Goal: Task Accomplishment & Management: Use online tool/utility

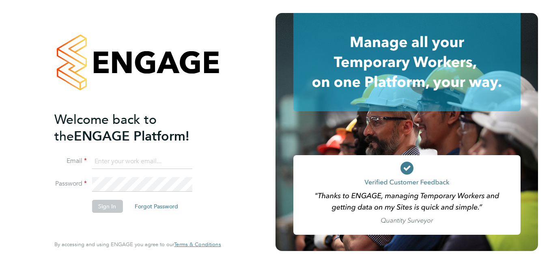
click at [157, 161] on input at bounding box center [142, 161] width 100 height 15
paste input "[EMAIL_ADDRESS][PERSON_NAME][DOMAIN_NAME]"
type input "[EMAIL_ADDRESS][PERSON_NAME][DOMAIN_NAME]"
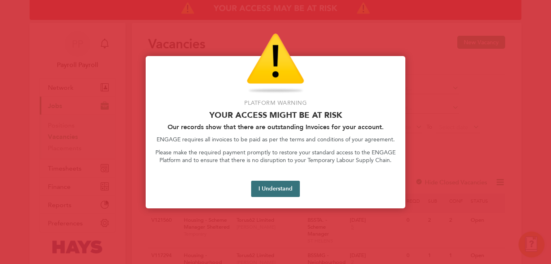
click at [288, 193] on button "I Understand" at bounding box center [275, 189] width 49 height 16
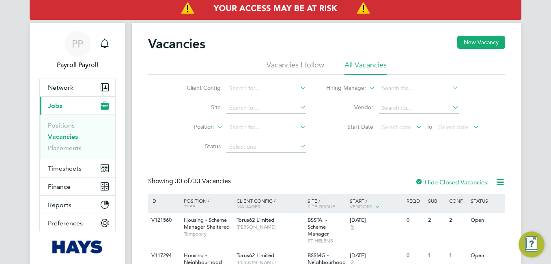
click at [73, 114] on ul "Positions Vacancies Placements" at bounding box center [77, 136] width 75 height 44
click at [65, 123] on link "Positions" at bounding box center [61, 125] width 27 height 8
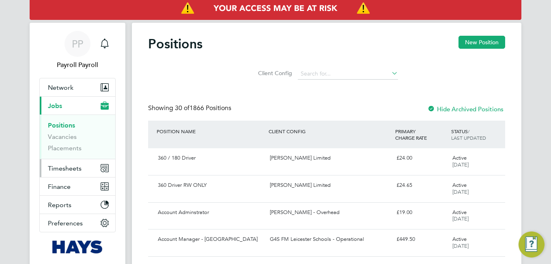
click at [65, 164] on span "Timesheets" at bounding box center [65, 168] width 34 height 8
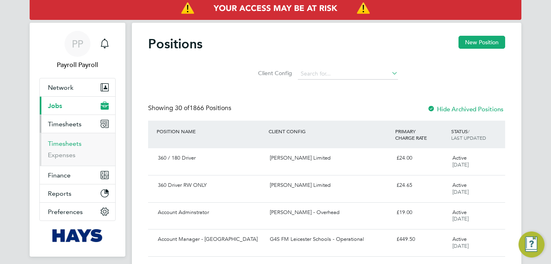
click at [70, 146] on link "Timesheets" at bounding box center [65, 144] width 34 height 8
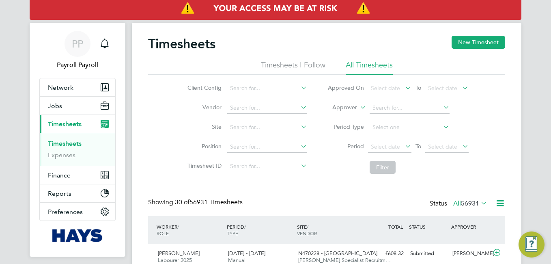
click at [500, 201] on icon at bounding box center [500, 203] width 10 height 10
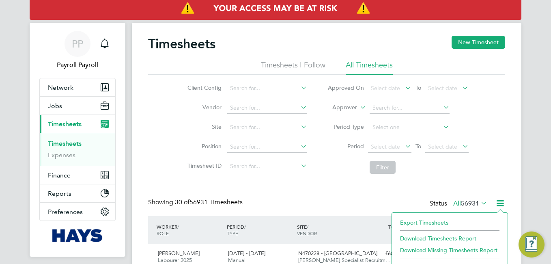
click at [430, 220] on li "Export Timesheets" at bounding box center [450, 222] width 108 height 11
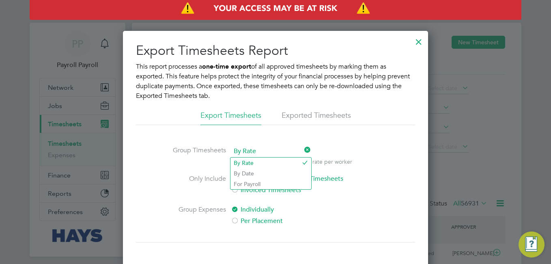
click at [250, 150] on span "By Rate" at bounding box center [271, 151] width 80 height 12
click at [235, 172] on li "By Date" at bounding box center [271, 173] width 81 height 11
click at [419, 42] on div at bounding box center [418, 39] width 15 height 15
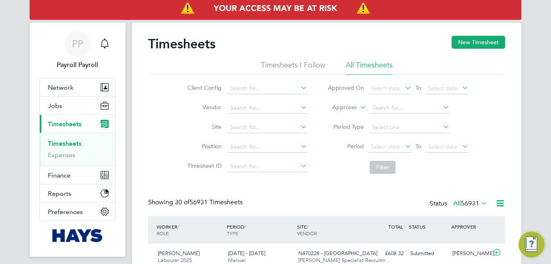
click at [498, 202] on icon at bounding box center [500, 203] width 10 height 10
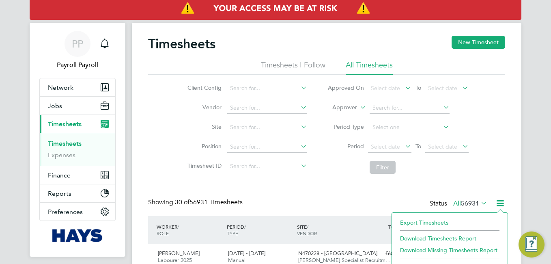
click at [427, 229] on li at bounding box center [449, 229] width 99 height 2
click at [429, 221] on li "Export Timesheets" at bounding box center [450, 222] width 108 height 11
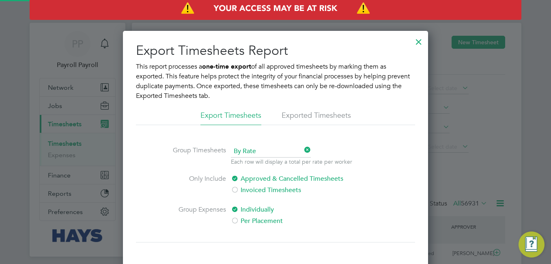
click at [254, 148] on span "By Rate" at bounding box center [271, 151] width 80 height 12
click at [243, 169] on li "By Date" at bounding box center [271, 173] width 81 height 11
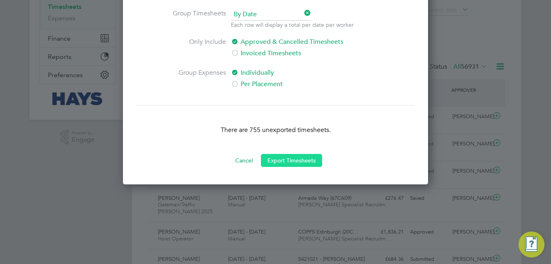
click at [281, 162] on button "Export Timesheets" at bounding box center [291, 160] width 61 height 13
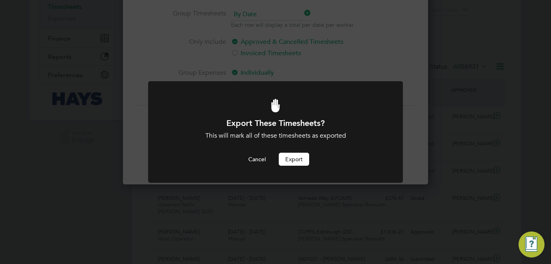
click at [293, 158] on button "Export" at bounding box center [294, 159] width 30 height 13
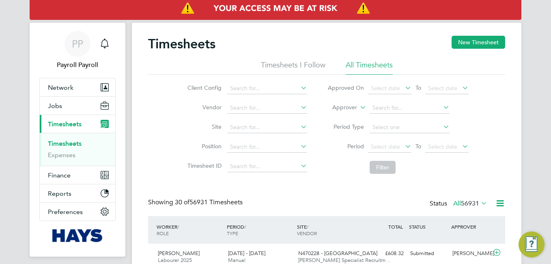
click at [499, 203] on icon at bounding box center [500, 203] width 10 height 10
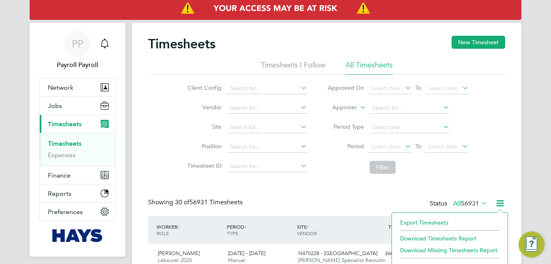
click at [437, 222] on li "Export Timesheets" at bounding box center [450, 222] width 108 height 11
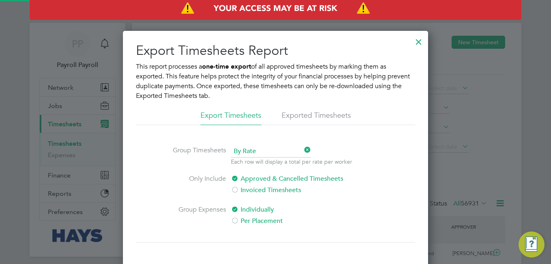
click at [305, 116] on li "Exported Timesheets" at bounding box center [316, 117] width 69 height 15
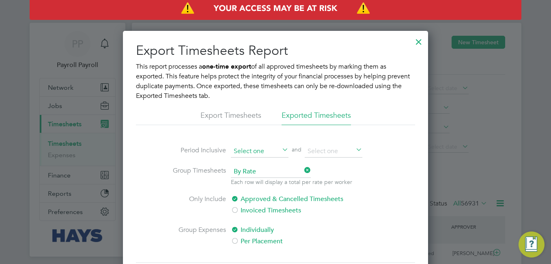
click at [240, 151] on input at bounding box center [260, 151] width 58 height 12
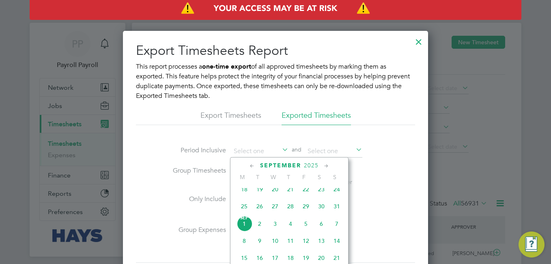
click at [290, 209] on span "28" at bounding box center [290, 205] width 15 height 15
type input "[DATE]"
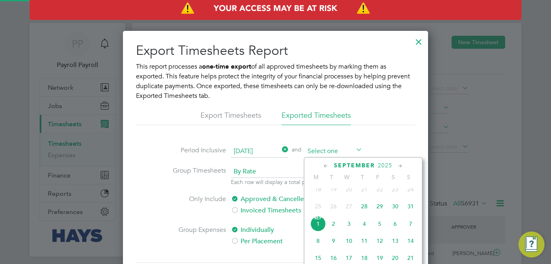
click at [328, 146] on input at bounding box center [334, 151] width 58 height 12
click at [319, 230] on span "[DATE]" at bounding box center [317, 223] width 15 height 15
type input "[DATE]"
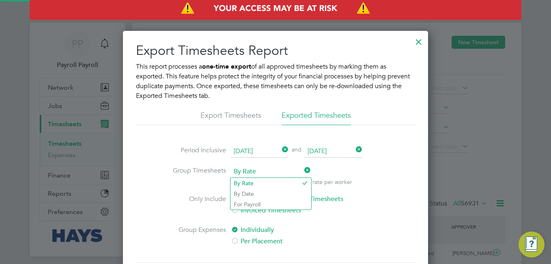
click at [254, 173] on span "By Rate" at bounding box center [271, 172] width 80 height 12
click at [247, 192] on li "By Date" at bounding box center [271, 193] width 81 height 11
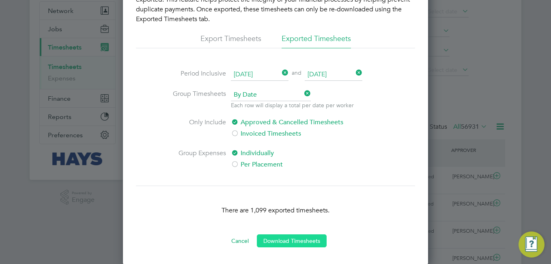
click at [304, 238] on button "Download Timesheets" at bounding box center [292, 240] width 70 height 13
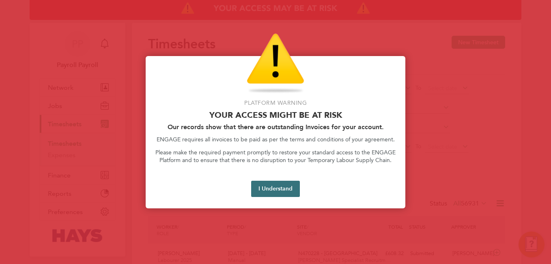
click at [286, 188] on button "I Understand" at bounding box center [275, 189] width 49 height 16
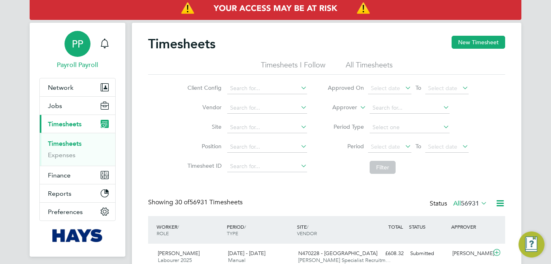
click at [74, 38] on div "PP" at bounding box center [78, 44] width 26 height 26
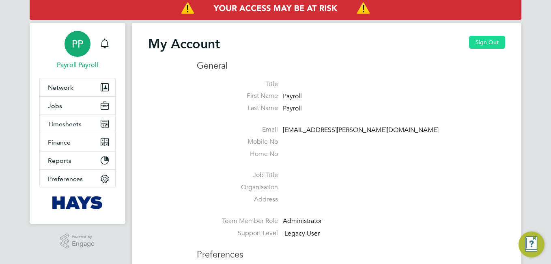
click at [478, 47] on button "Sign Out" at bounding box center [487, 42] width 36 height 13
